Goal: Browse casually: Explore the website without a specific task or goal

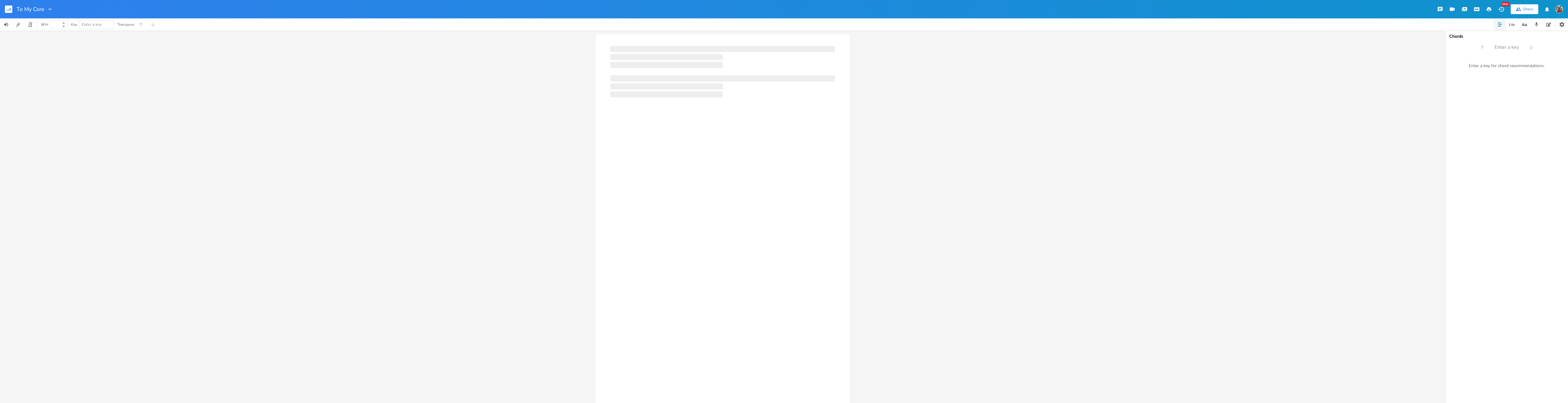
type input "100"
click at [1502, 9] on icon "button" at bounding box center [1501, 9] width 5 height 5
type input "100"
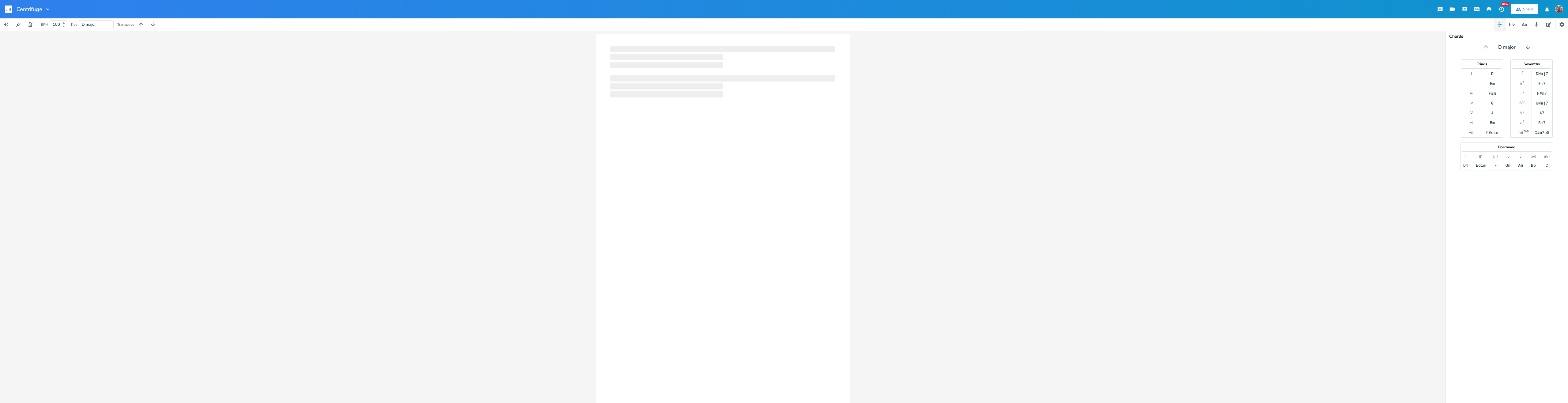
click at [1502, 9] on icon "button" at bounding box center [1501, 9] width 5 height 5
type input "100"
click at [1502, 9] on icon "button" at bounding box center [1501, 9] width 5 height 5
type input "100"
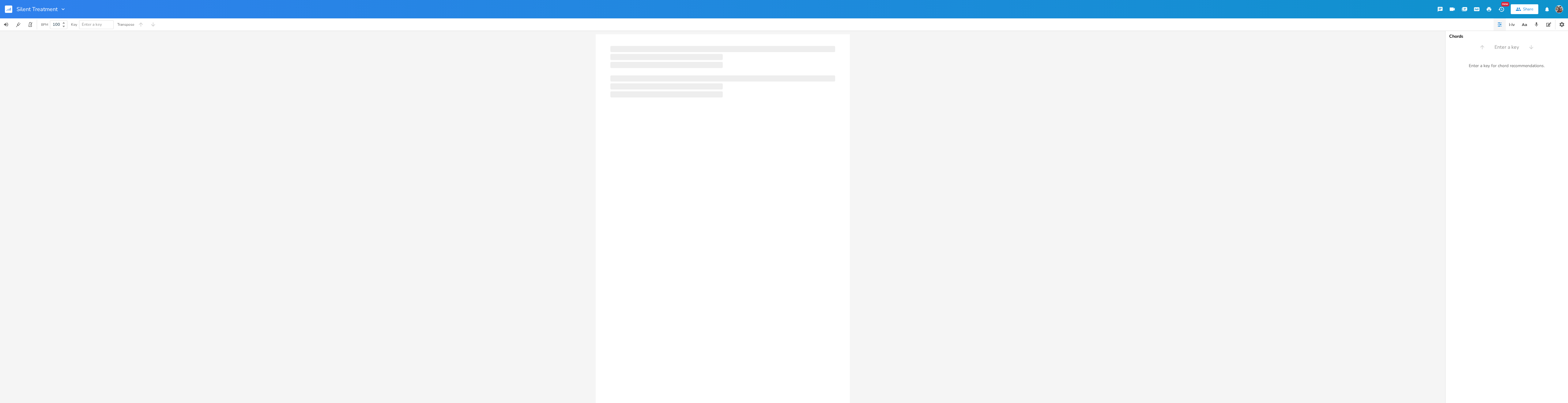
click at [1502, 9] on icon "button" at bounding box center [1501, 9] width 5 height 5
